Goal: Obtain resource: Download file/media

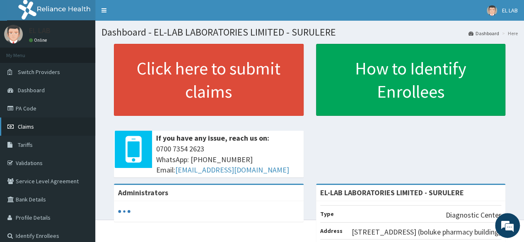
click at [18, 130] on span "Claims" at bounding box center [26, 126] width 16 height 7
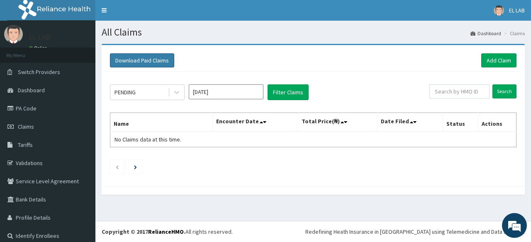
click at [144, 62] on button "Download Paid Claims" at bounding box center [142, 60] width 64 height 14
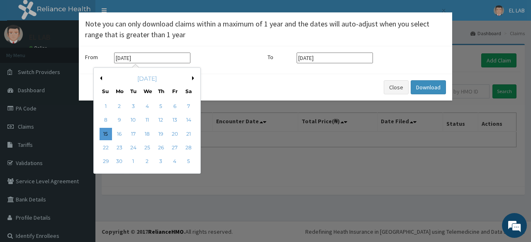
click at [158, 61] on input "[DATE]" at bounding box center [152, 58] width 76 height 11
click at [192, 78] on button "Next Month" at bounding box center [194, 78] width 4 height 4
click at [133, 106] on div "1" at bounding box center [133, 106] width 12 height 12
type input "[DATE]"
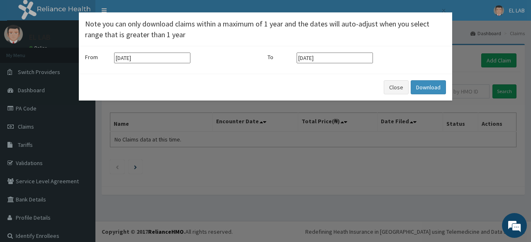
click at [345, 79] on div "Close Download" at bounding box center [265, 87] width 373 height 27
click at [424, 87] on button "Download" at bounding box center [427, 87] width 35 height 14
click at [398, 88] on button "Close" at bounding box center [395, 87] width 25 height 14
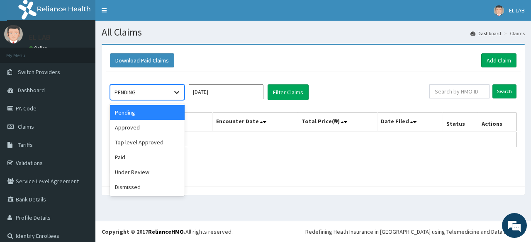
click at [178, 92] on icon at bounding box center [176, 93] width 5 height 3
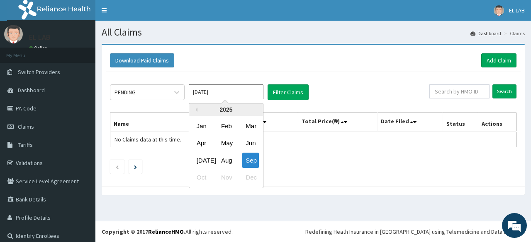
click at [236, 97] on input "[DATE]" at bounding box center [226, 92] width 75 height 15
click at [227, 163] on div "Aug" at bounding box center [226, 160] width 17 height 15
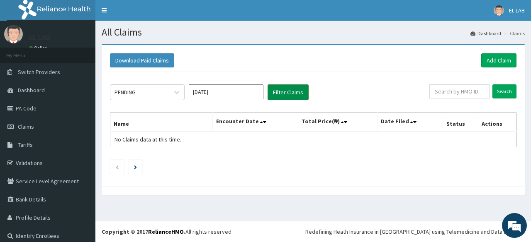
click at [282, 92] on button "Filter Claims" at bounding box center [287, 93] width 41 height 16
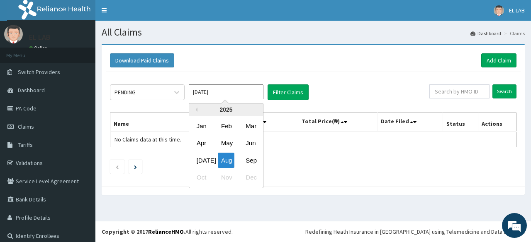
click at [216, 97] on input "Aug 2025" at bounding box center [226, 92] width 75 height 15
click at [248, 160] on div "Sep" at bounding box center [250, 160] width 17 height 15
type input "Sep 2025"
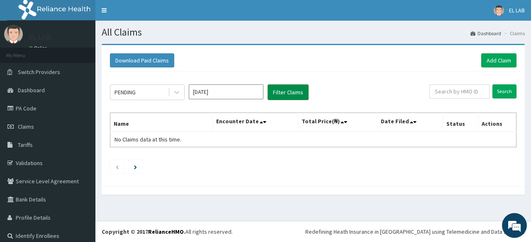
click at [285, 94] on button "Filter Claims" at bounding box center [287, 93] width 41 height 16
